Goal: Find specific page/section: Find specific page/section

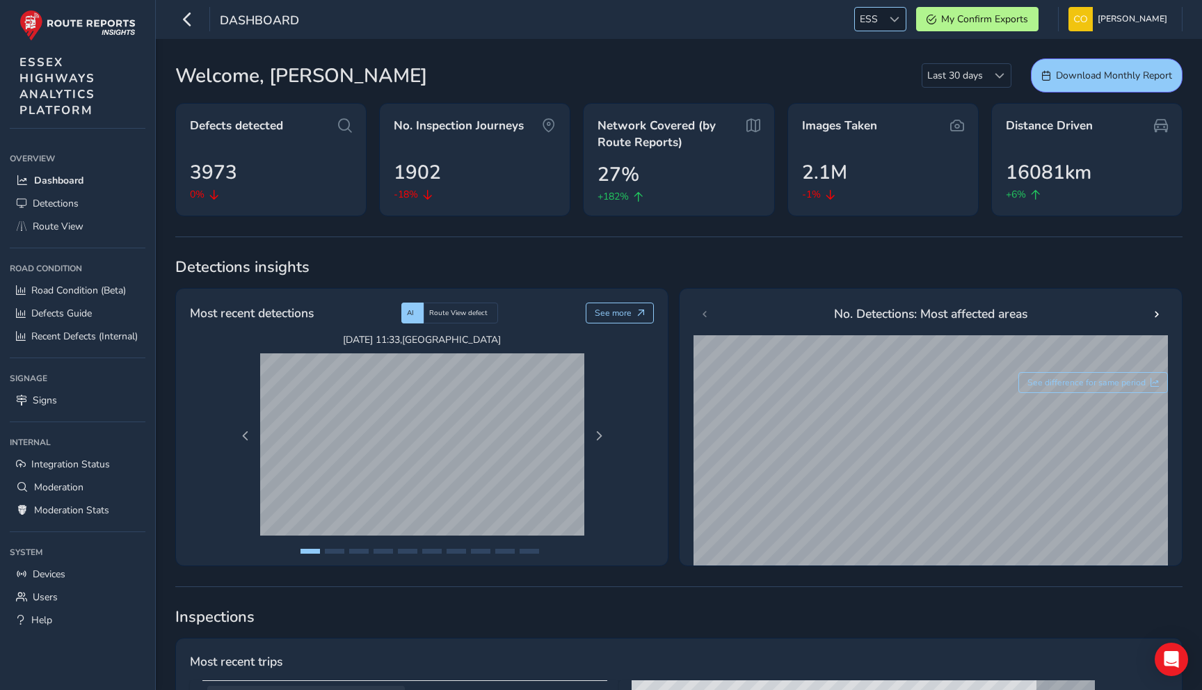
click at [883, 13] on div at bounding box center [894, 19] width 23 height 23
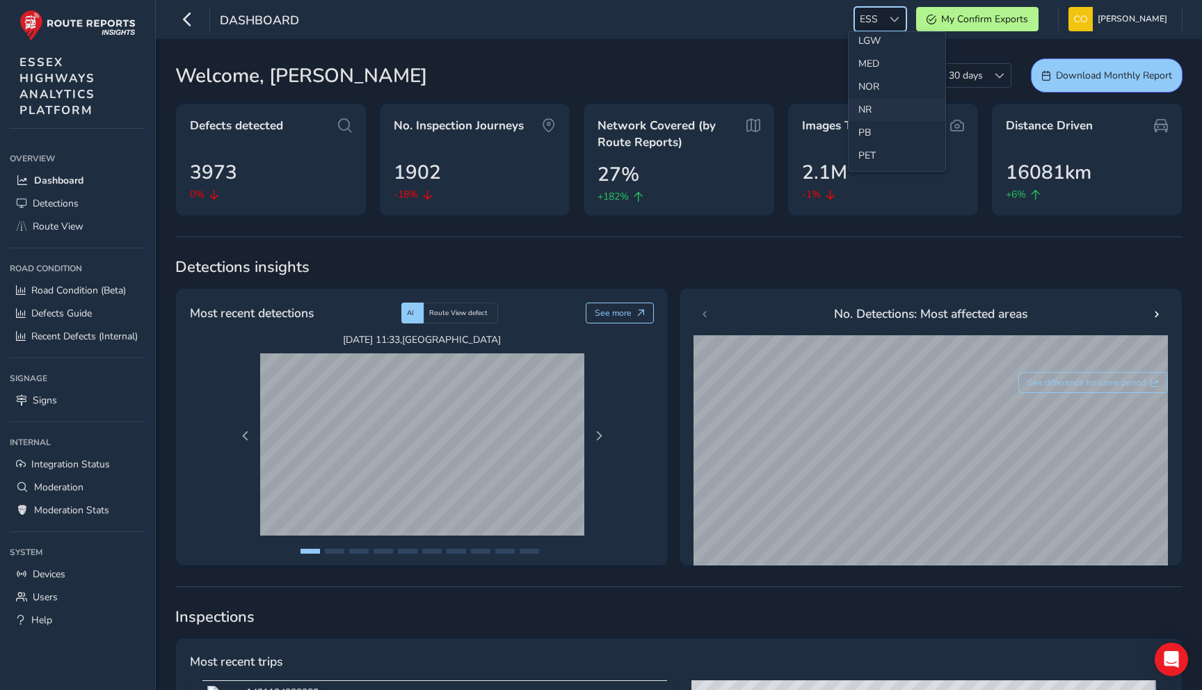
click at [874, 107] on li "NR" at bounding box center [897, 109] width 97 height 23
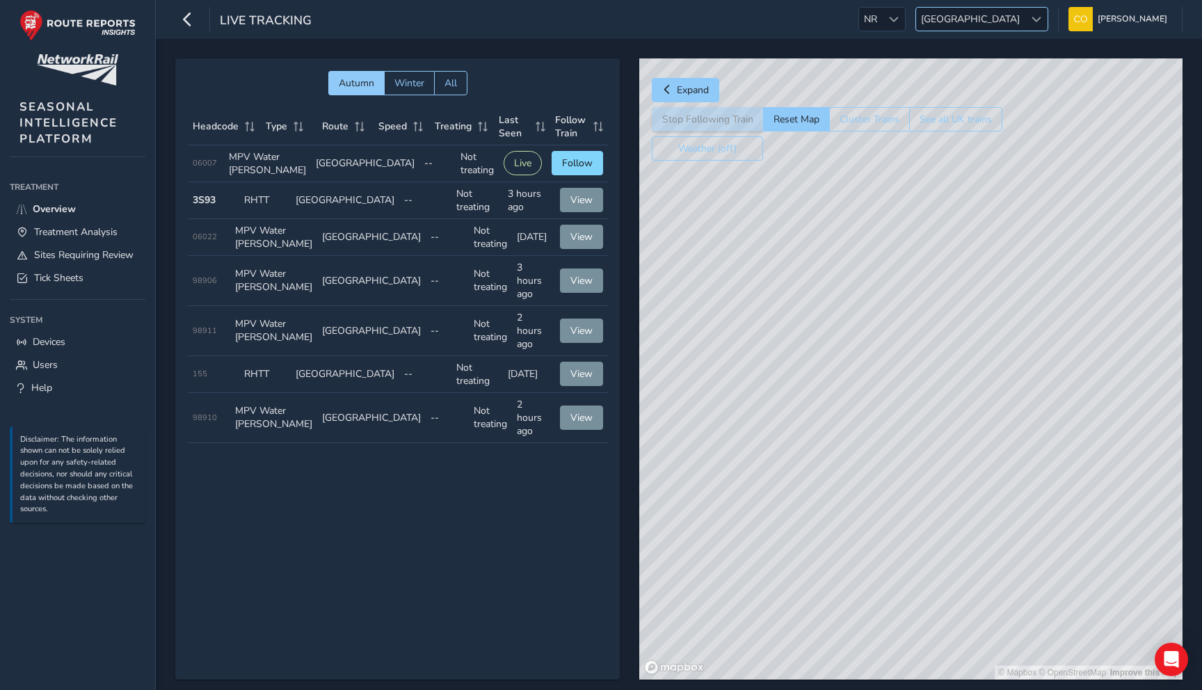
click at [976, 23] on span "[GEOGRAPHIC_DATA]" at bounding box center [970, 19] width 109 height 23
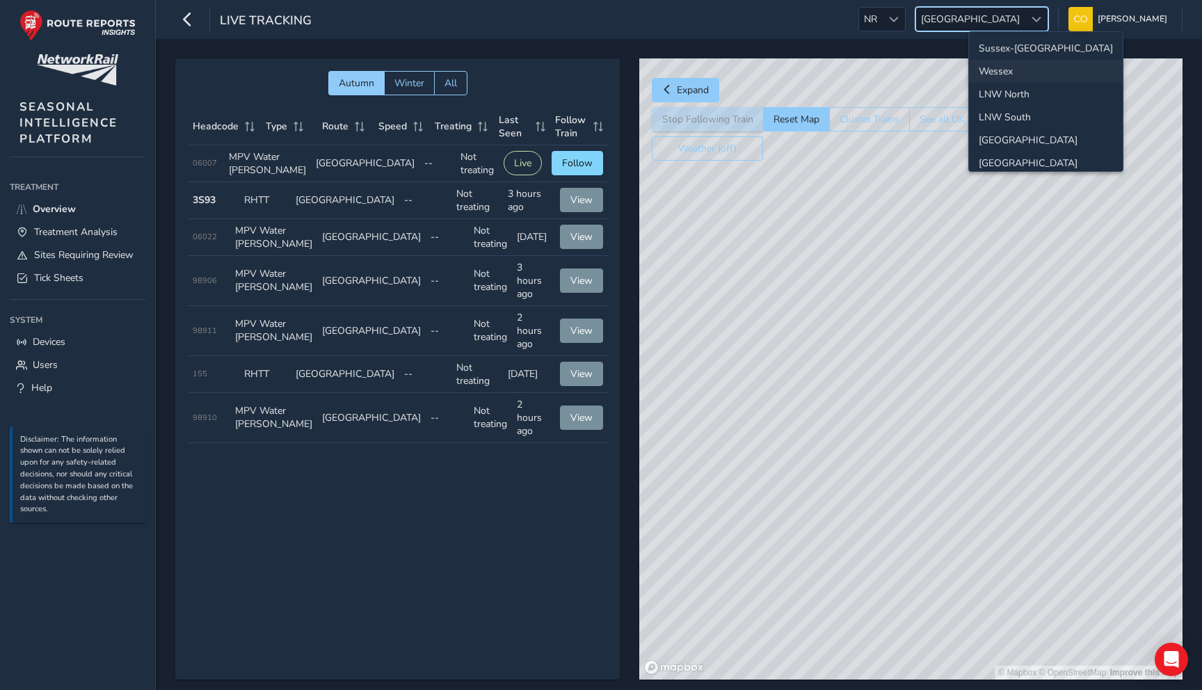
click at [1003, 72] on li "Wessex" at bounding box center [1046, 71] width 154 height 23
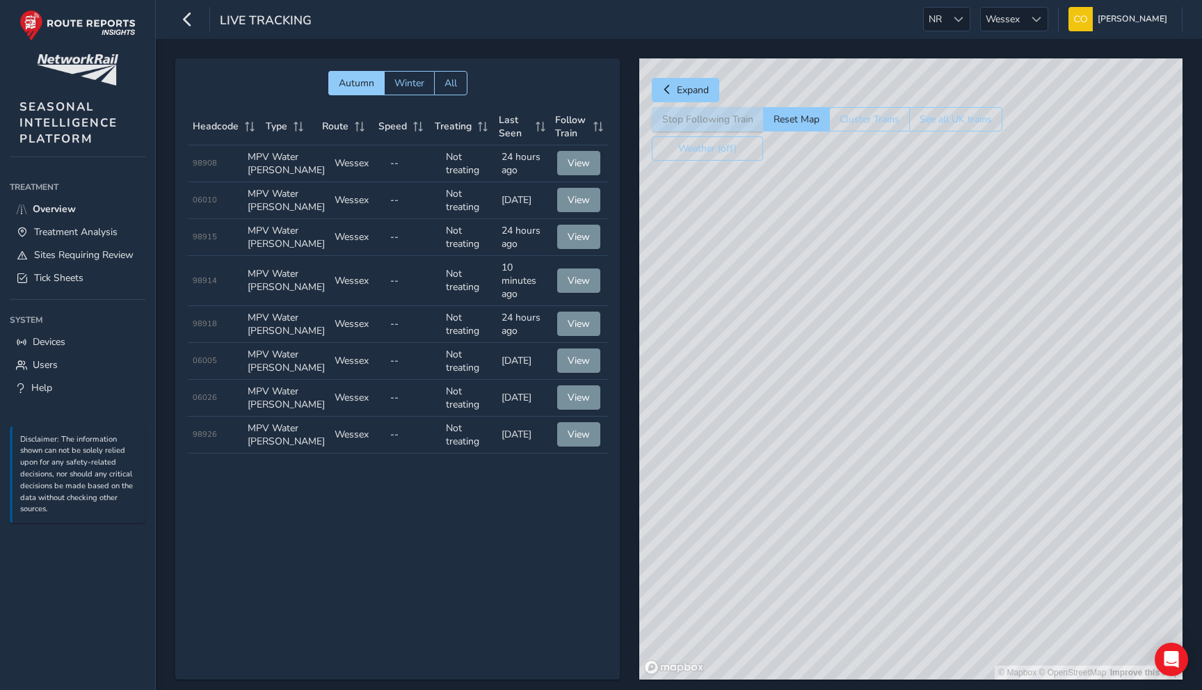
drag, startPoint x: 1020, startPoint y: 355, endPoint x: 769, endPoint y: 356, distance: 251.8
click at [769, 356] on div "© Mapbox © OpenStreetMap Improve this map" at bounding box center [910, 368] width 543 height 621
click at [687, 395] on div "© Mapbox © OpenStreetMap Improve this map" at bounding box center [910, 368] width 543 height 621
click at [98, 283] on link "Tick Sheets" at bounding box center [78, 277] width 136 height 23
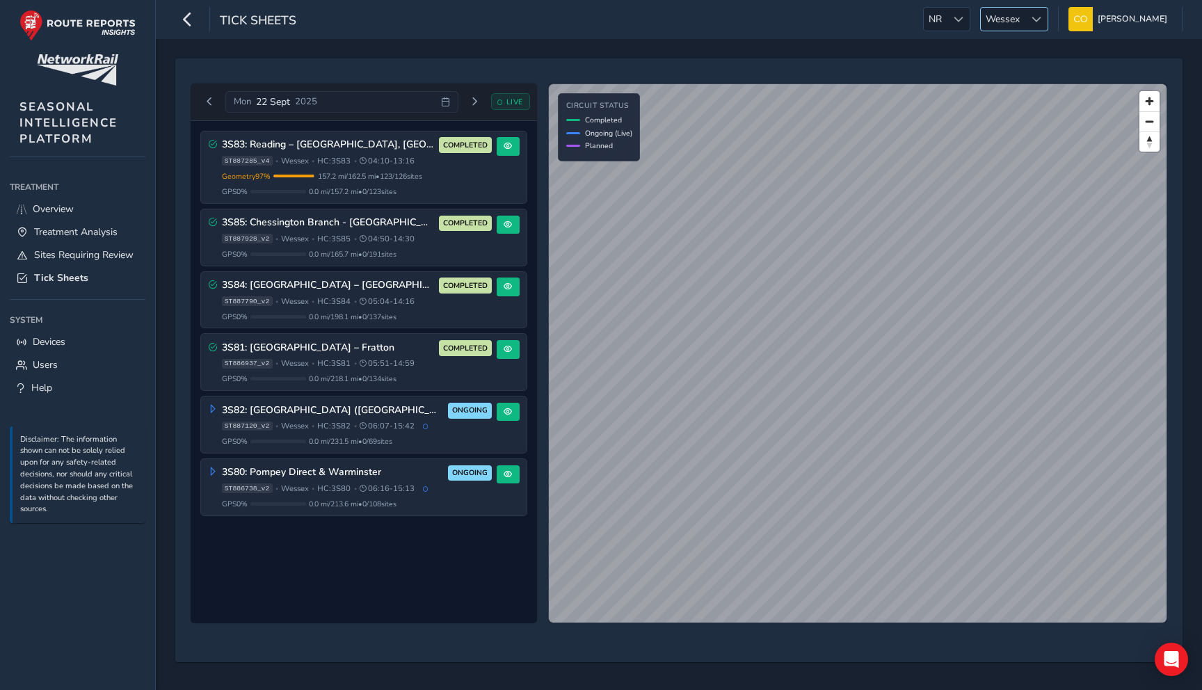
click at [984, 20] on span "Wessex" at bounding box center [1003, 19] width 44 height 23
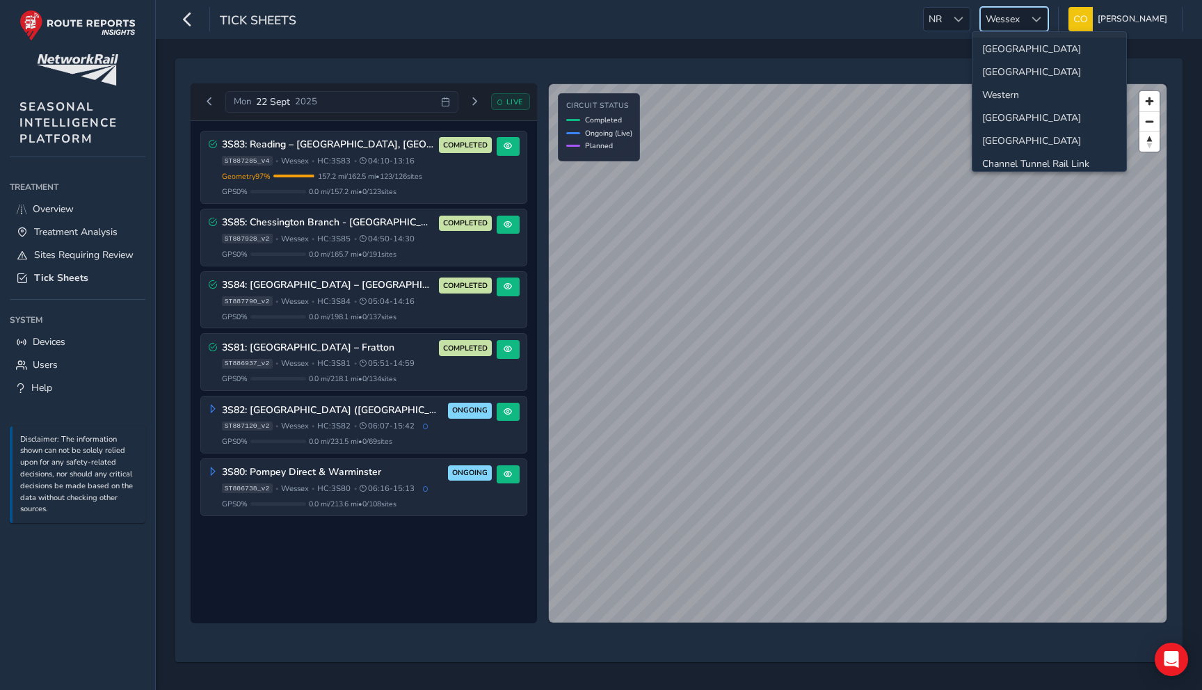
scroll to position [146, 0]
click at [1007, 70] on li "[GEOGRAPHIC_DATA]" at bounding box center [1049, 62] width 154 height 23
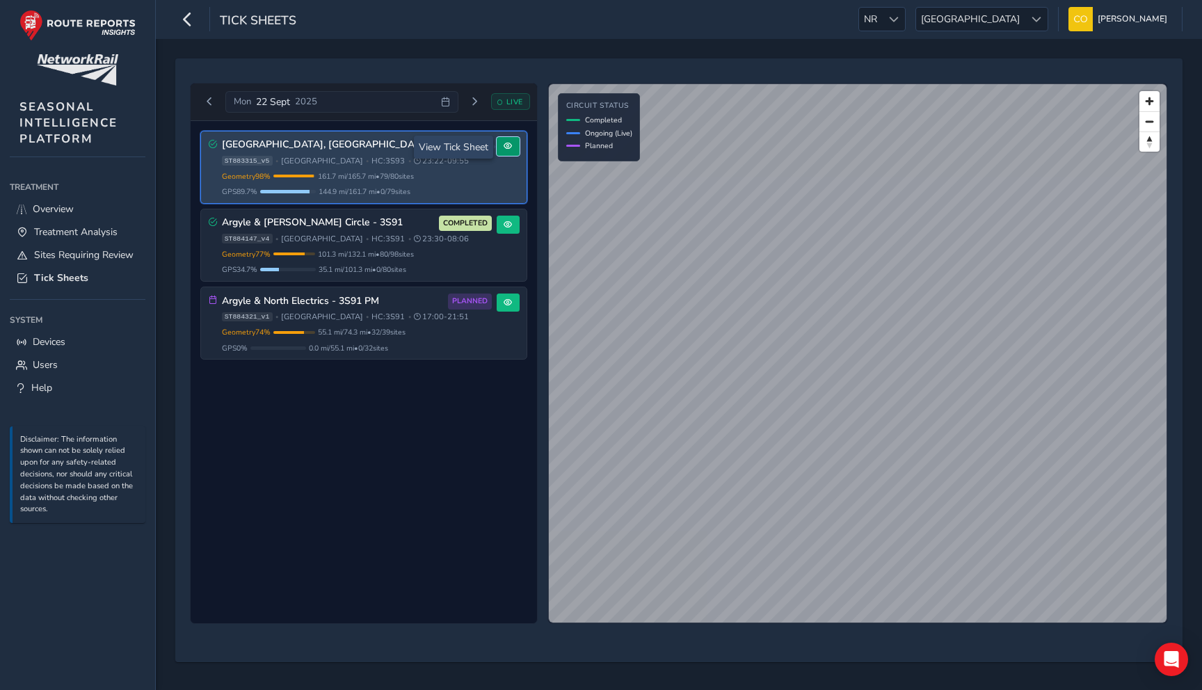
click at [511, 147] on span at bounding box center [508, 146] width 8 height 8
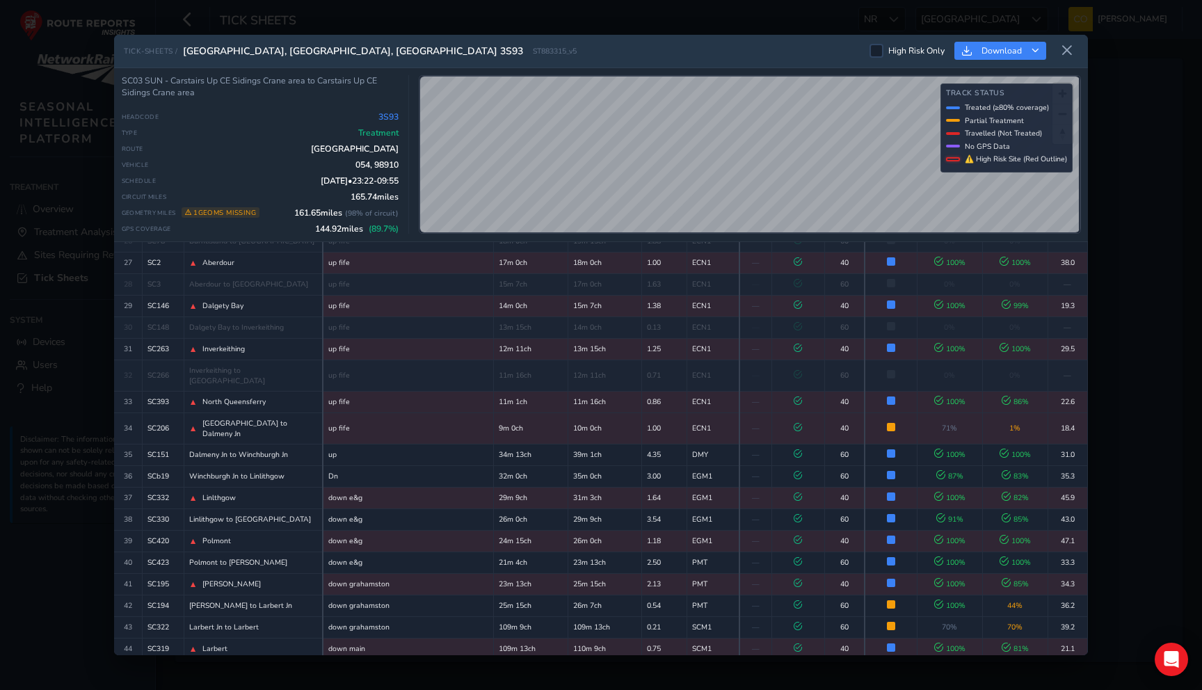
scroll to position [1407, 0]
